Goal: Information Seeking & Learning: Learn about a topic

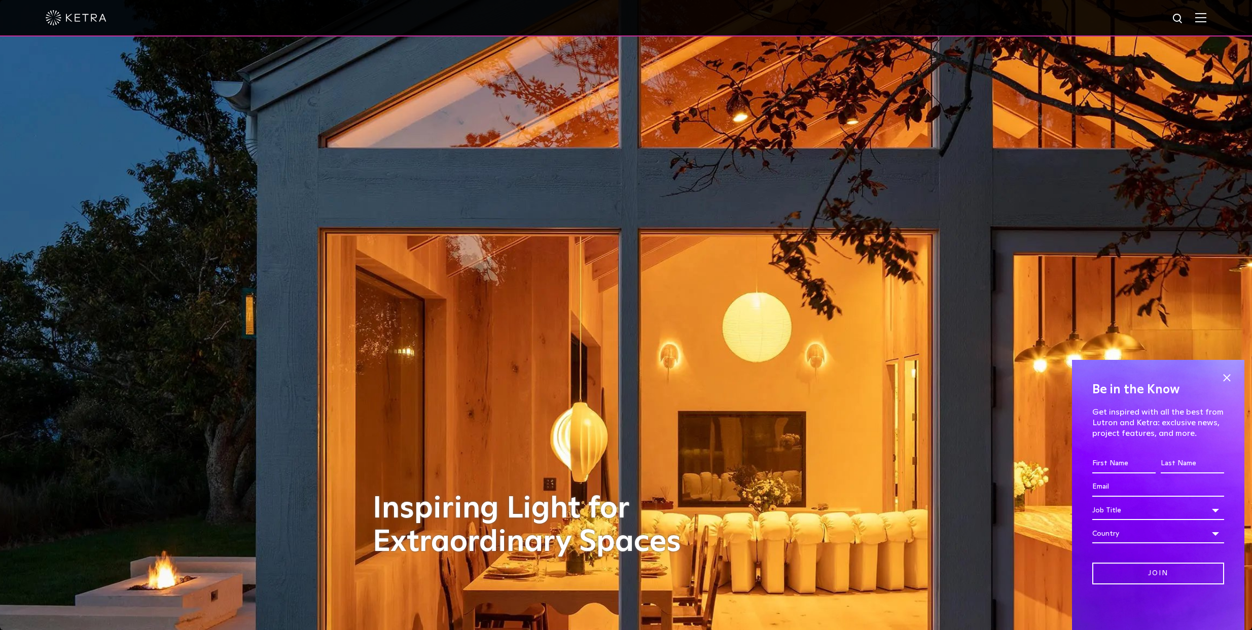
click at [1205, 14] on img at bounding box center [1200, 18] width 11 height 10
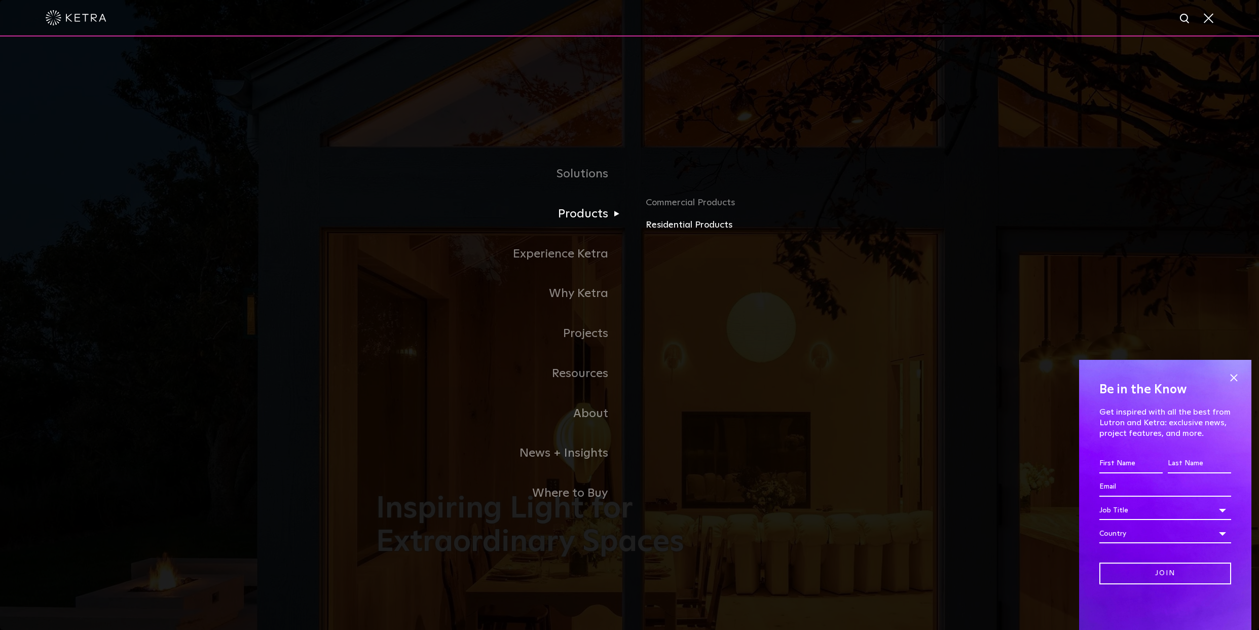
click at [666, 226] on link "Residential Products" at bounding box center [764, 225] width 237 height 15
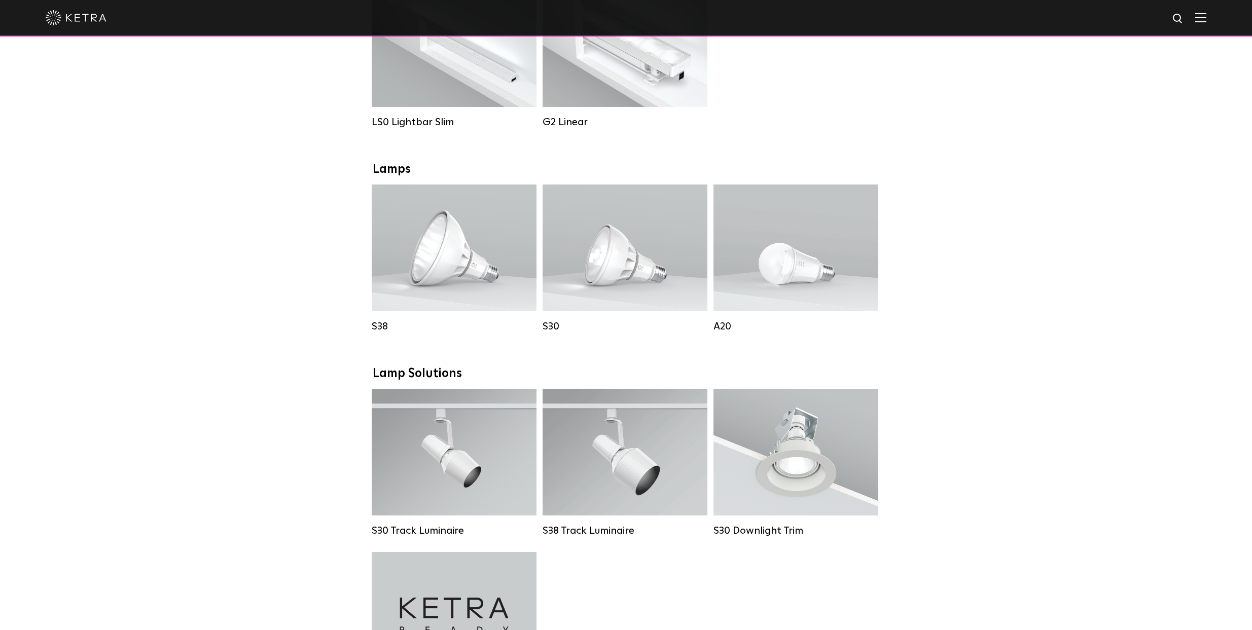
scroll to position [476, 0]
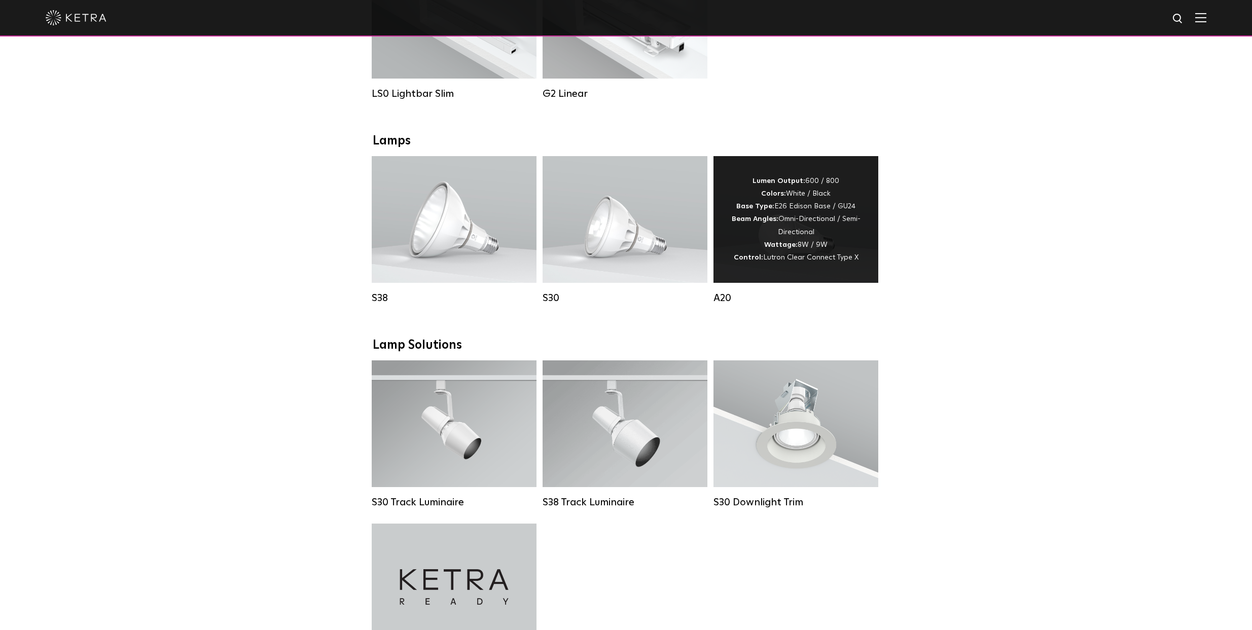
click at [852, 228] on div "Lumen Output: 600 / 800 Colors: White / Black Base Type: E26 Edison Base / GU24…" at bounding box center [796, 219] width 134 height 89
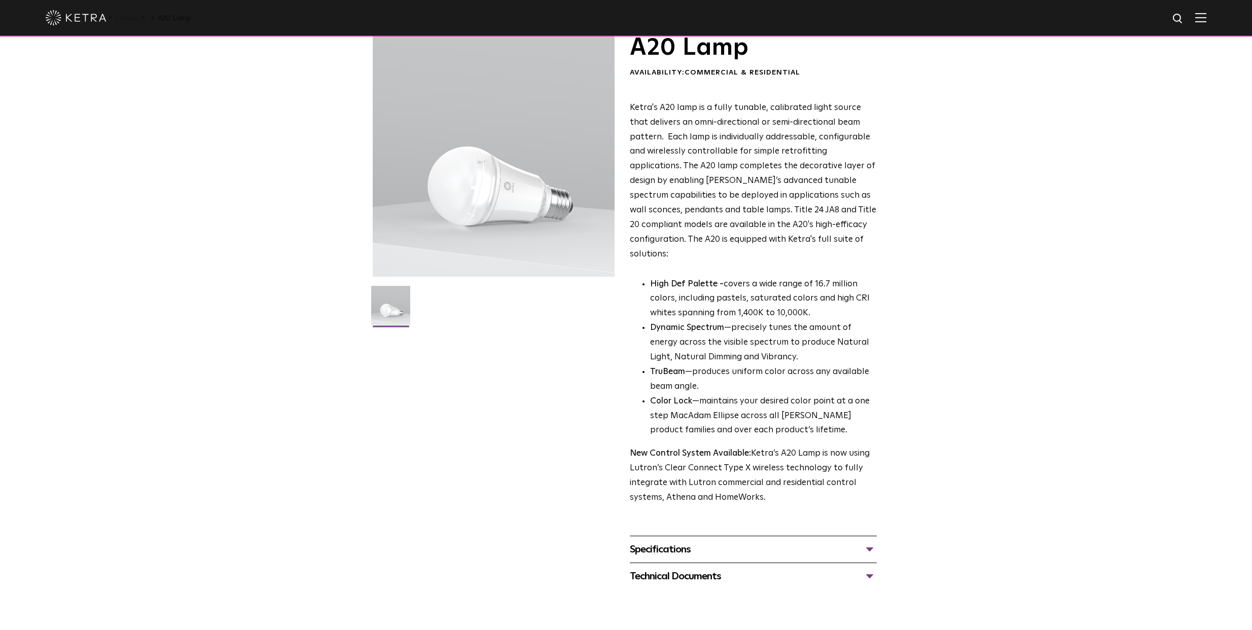
scroll to position [52, 0]
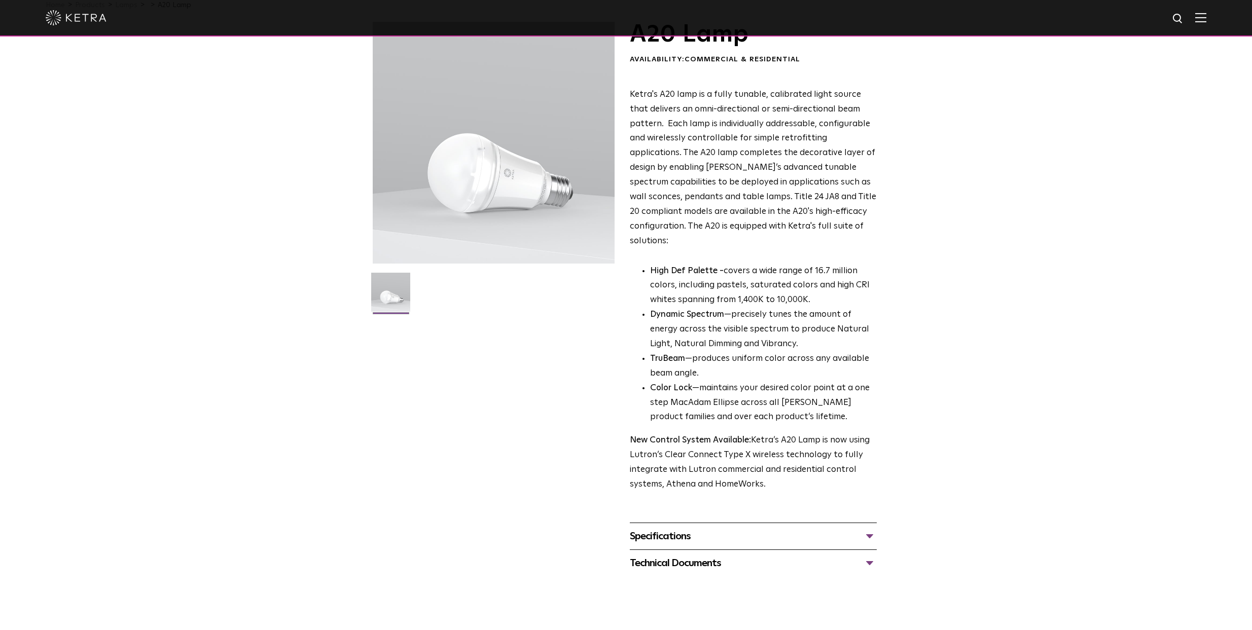
click at [865, 528] on div "Specifications" at bounding box center [753, 536] width 247 height 16
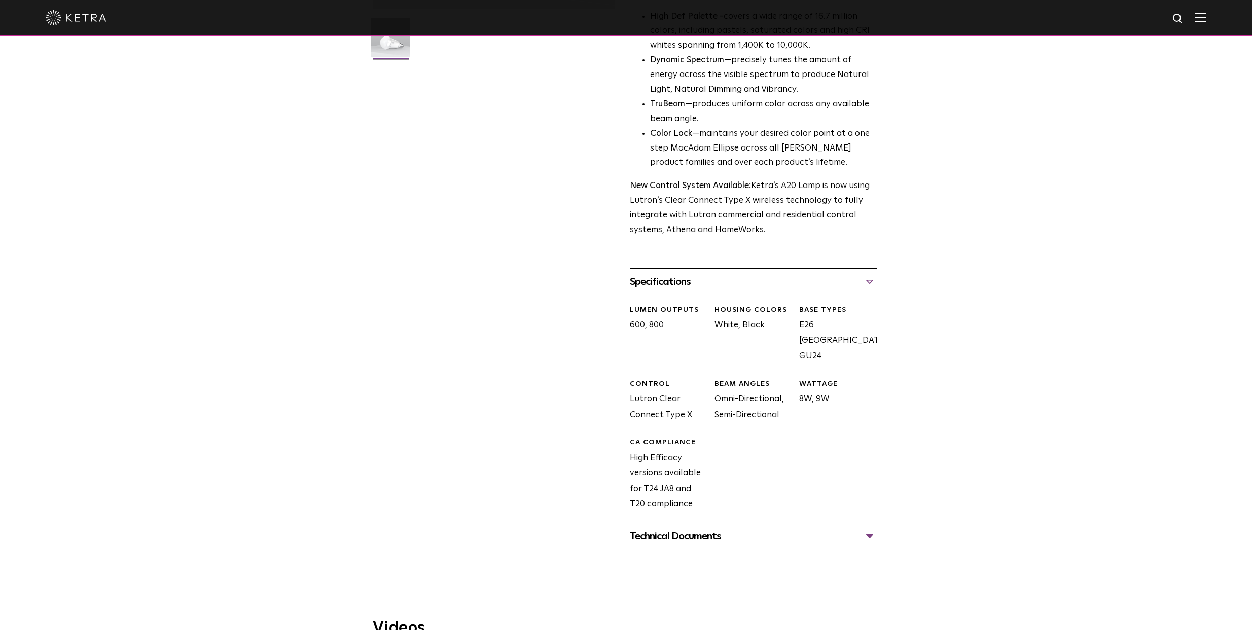
scroll to position [301, 0]
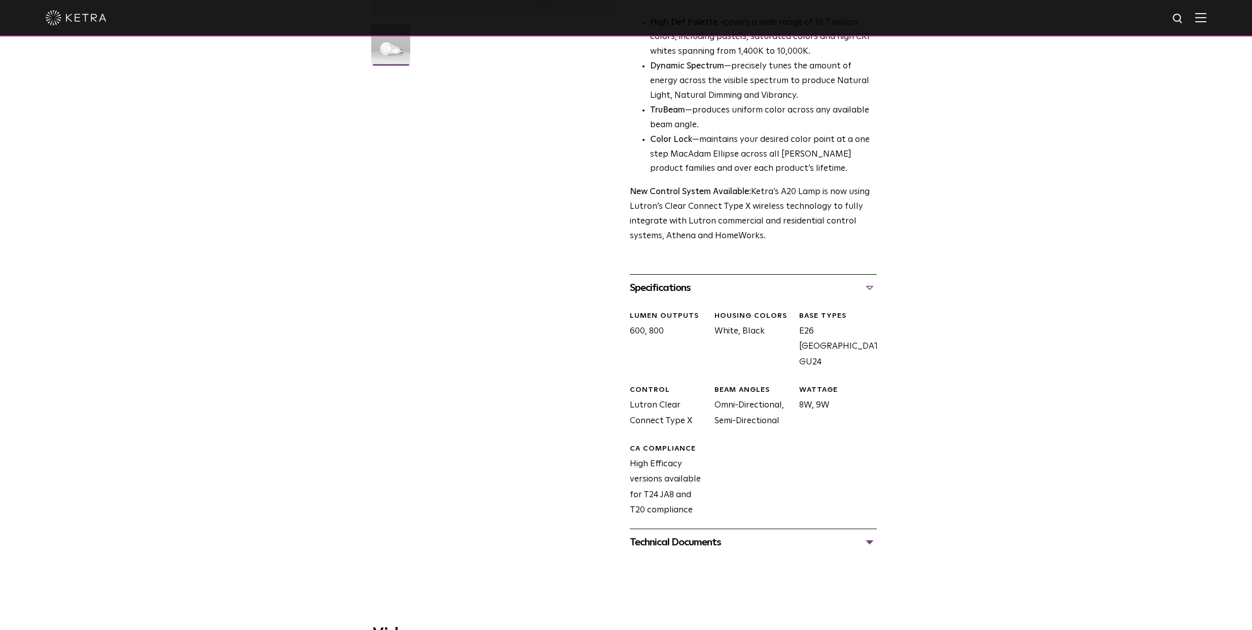
click at [866, 534] on div "Technical Documents" at bounding box center [753, 542] width 247 height 16
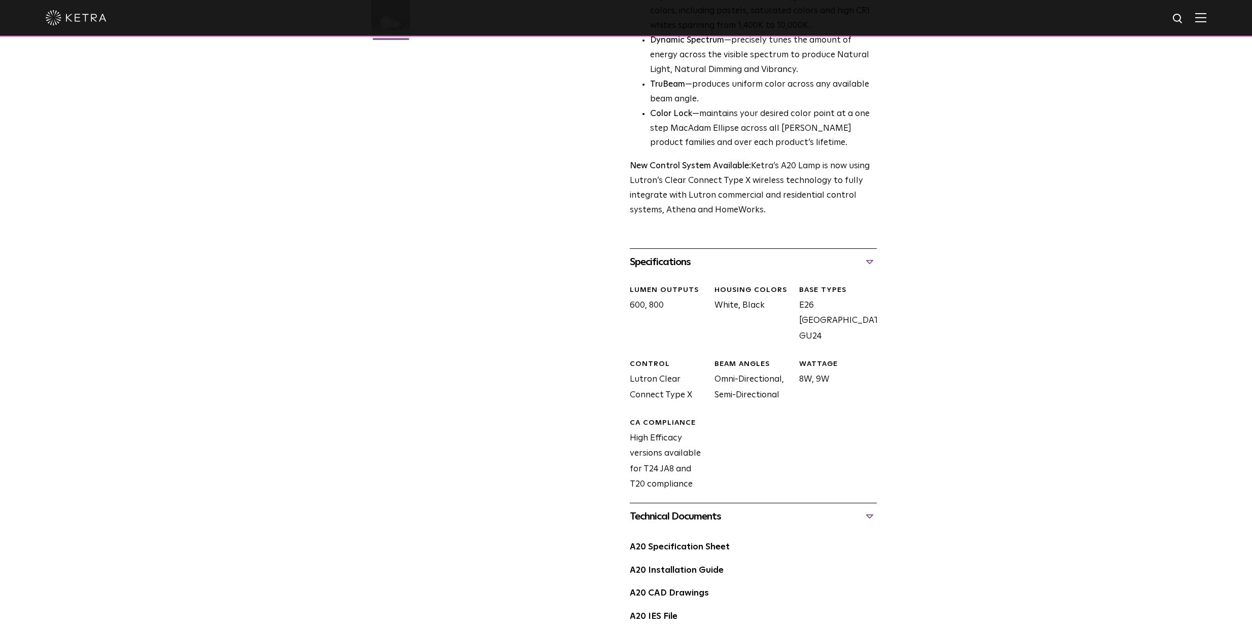
scroll to position [333, 0]
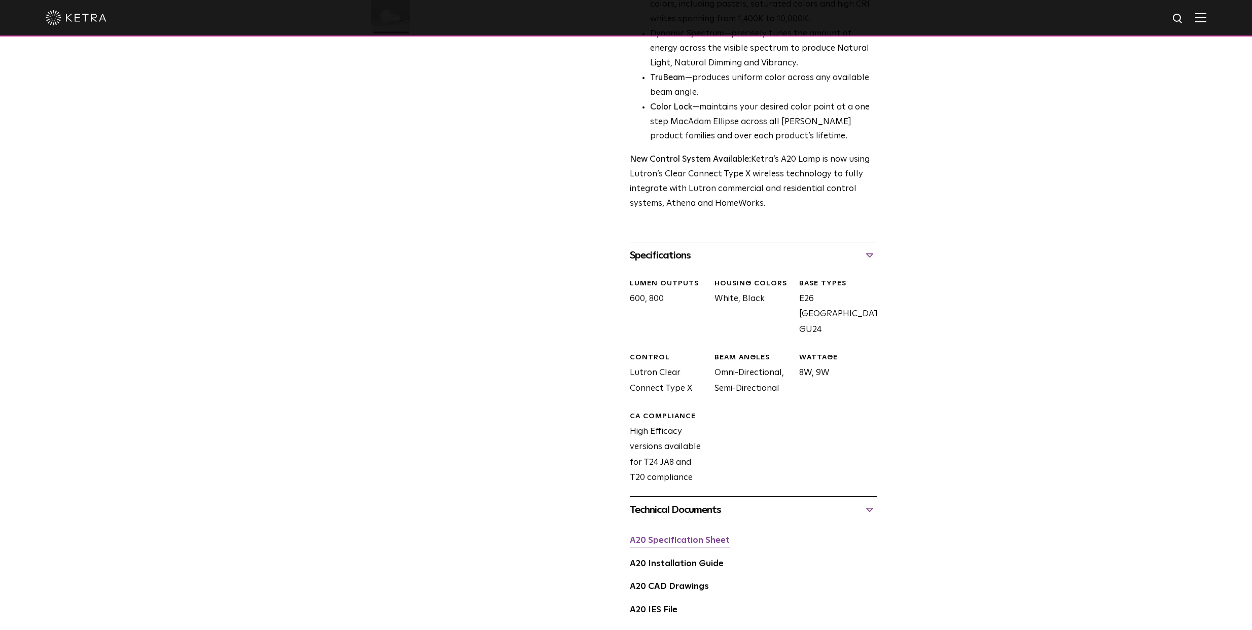
click at [695, 536] on link "A20 Specification Sheet" at bounding box center [680, 540] width 100 height 9
